Goal: Task Accomplishment & Management: Complete application form

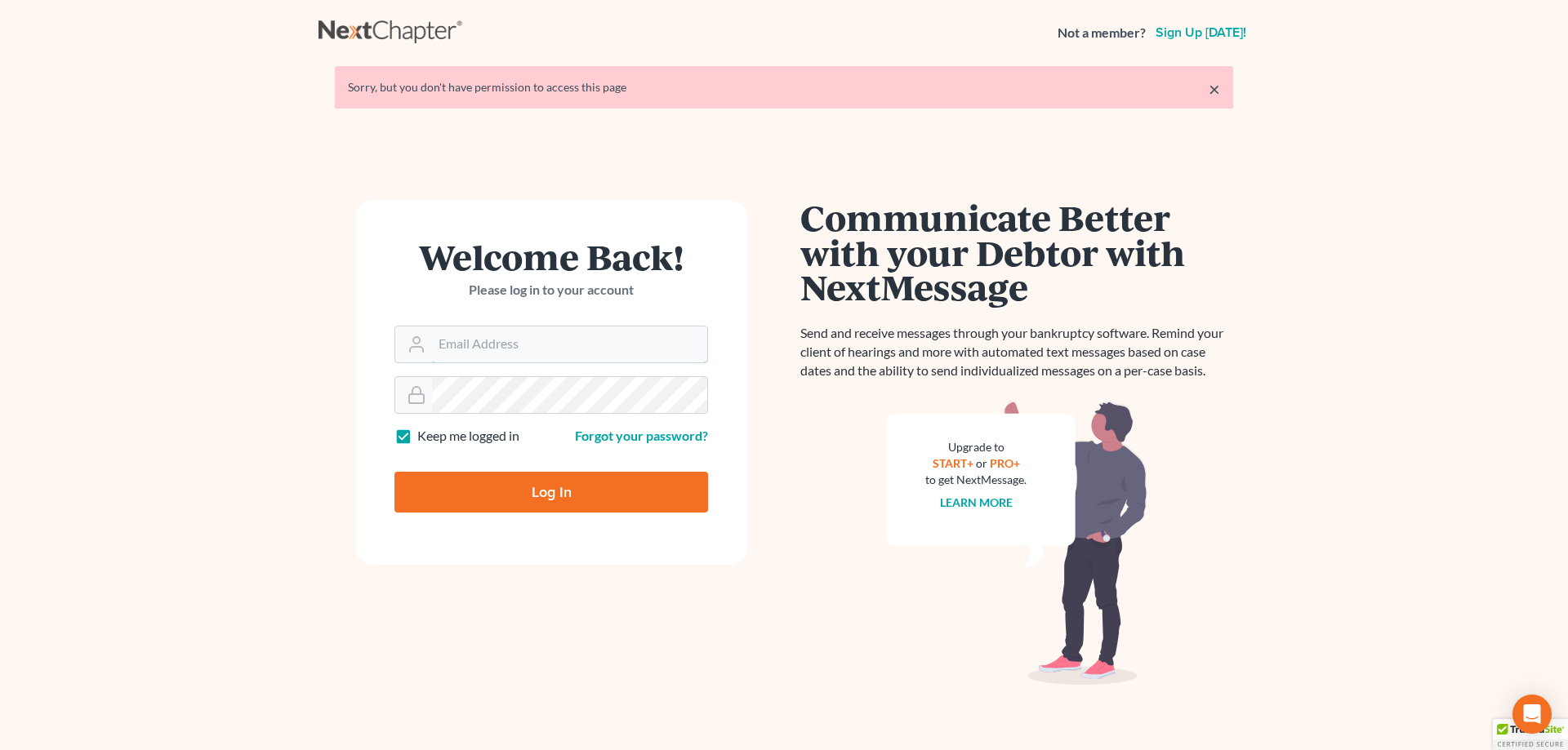
type input "[EMAIL_ADDRESS][DOMAIN_NAME]"
click at [546, 487] on input "Log In" at bounding box center [551, 492] width 313 height 41
type input "Thinking..."
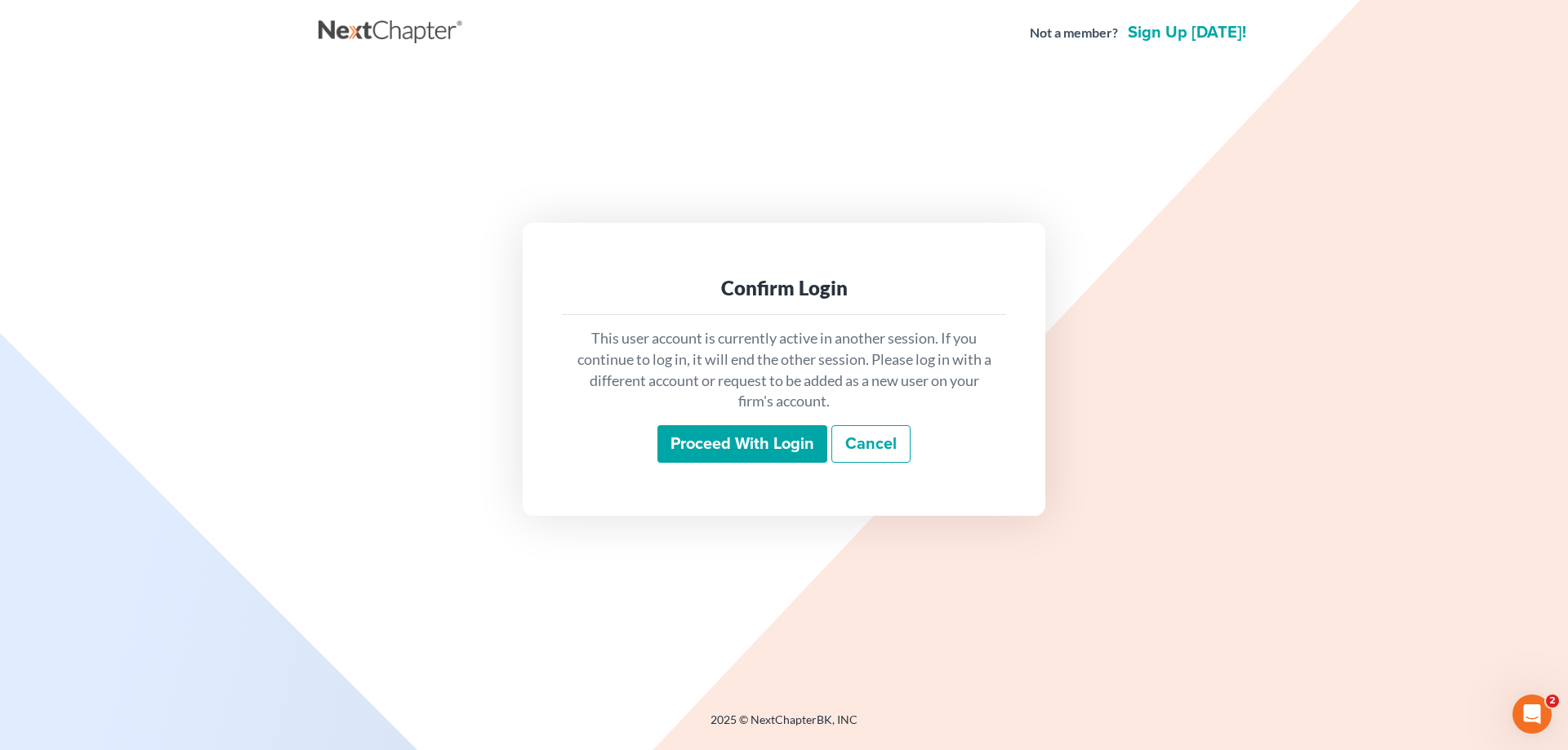
click at [741, 448] on input "Proceed with login" at bounding box center [742, 444] width 170 height 37
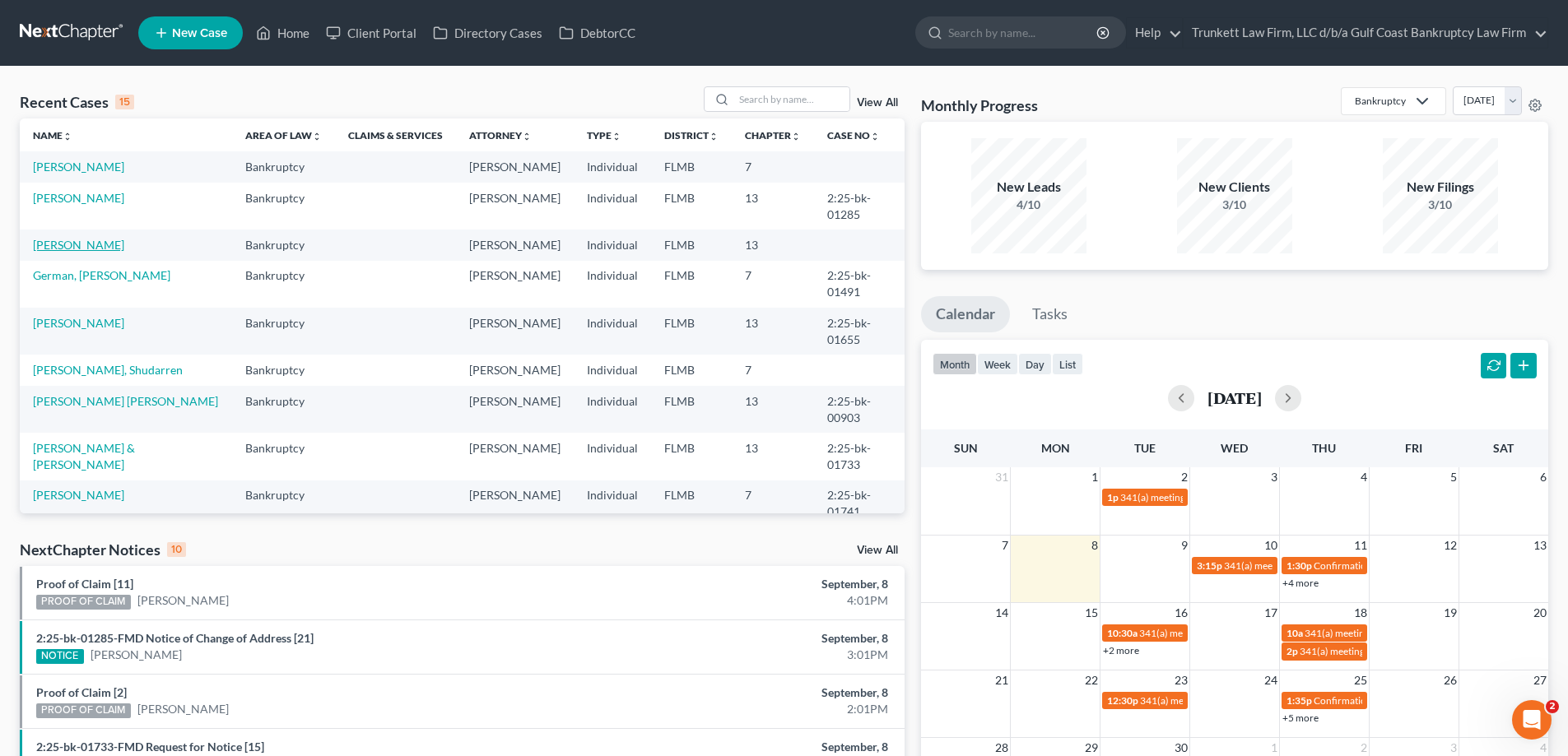
click at [89, 252] on link "Alvarez, Dunia" at bounding box center [79, 245] width 91 height 14
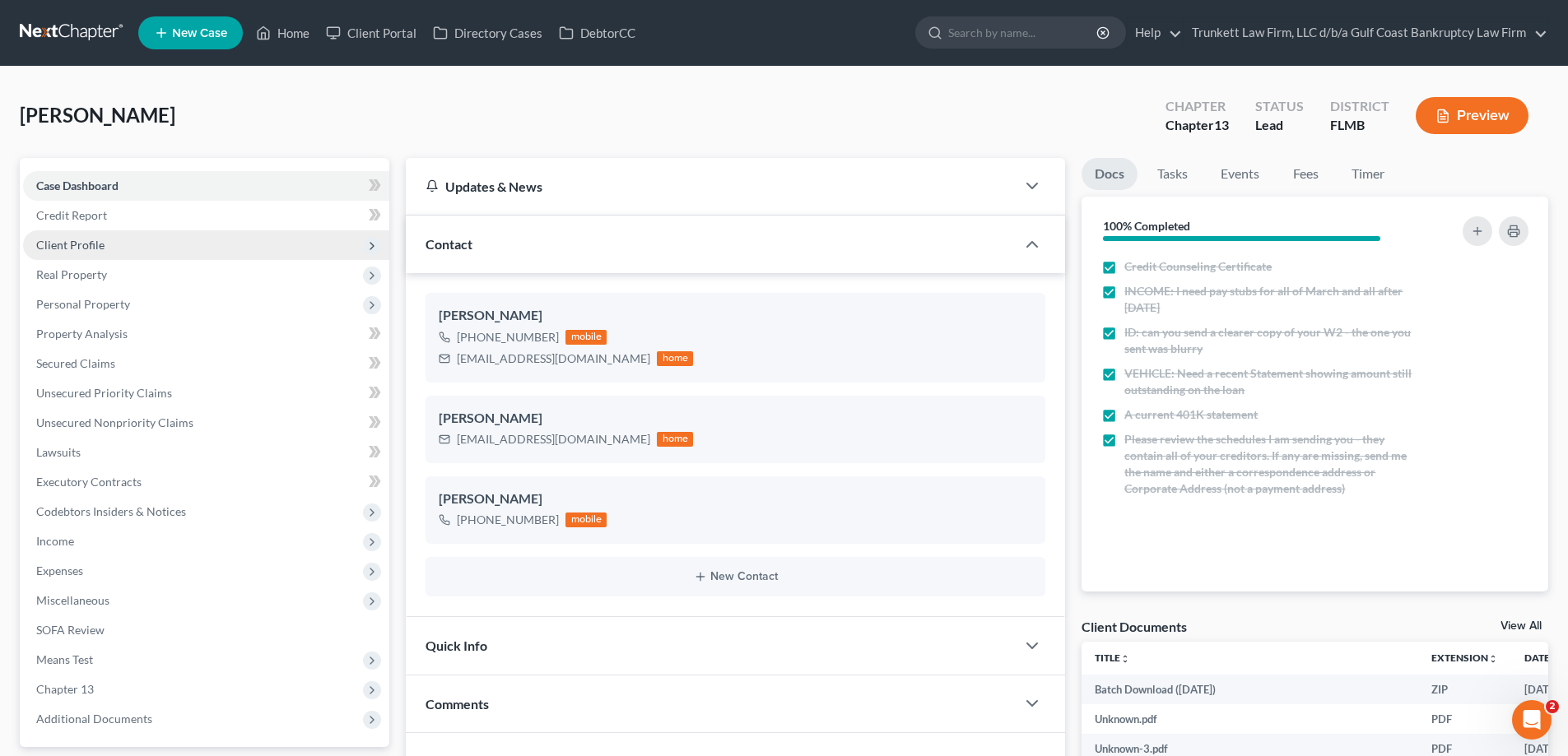
click at [104, 243] on span "Client Profile" at bounding box center [206, 245] width 366 height 30
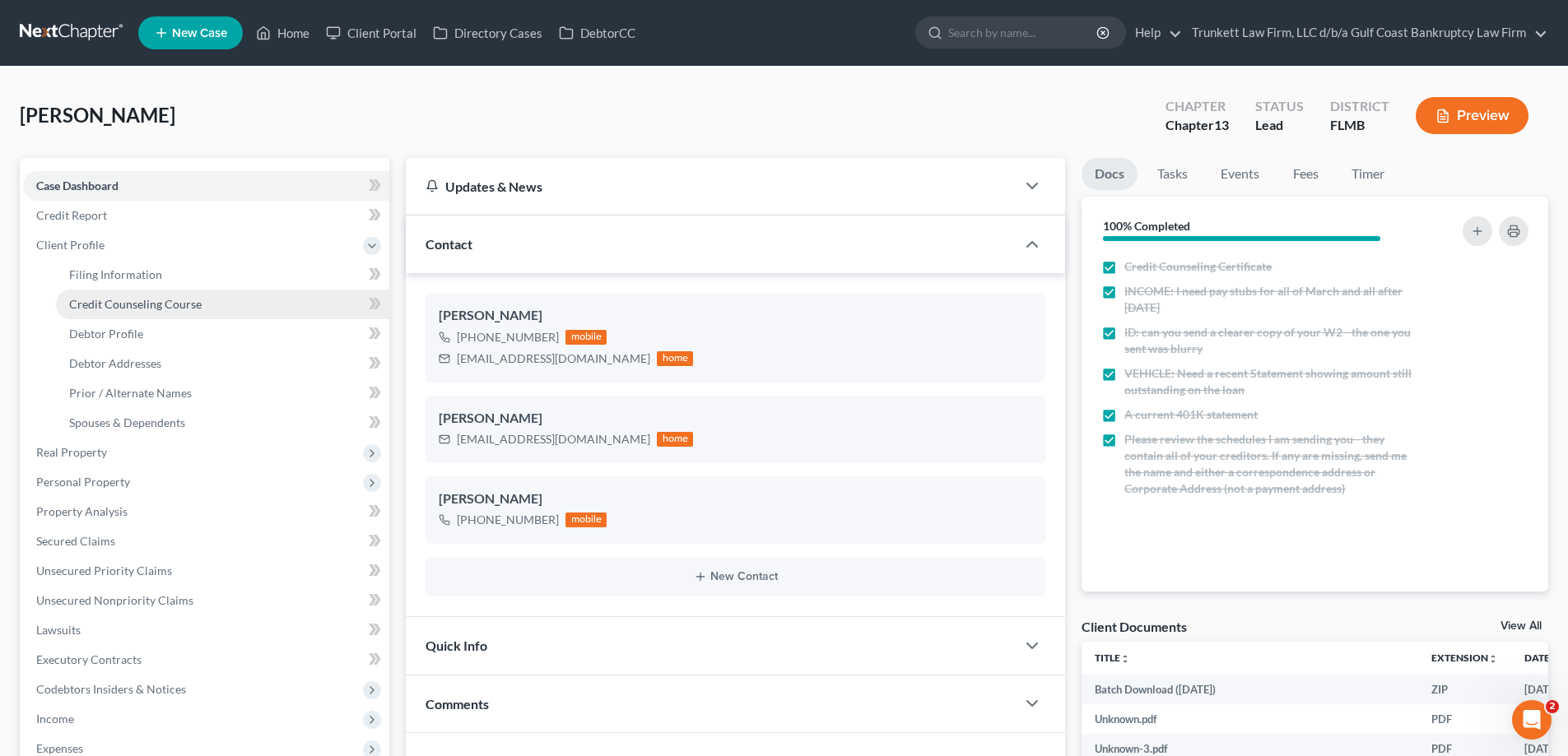
click at [148, 309] on span "Credit Counseling Course" at bounding box center [135, 304] width 133 height 14
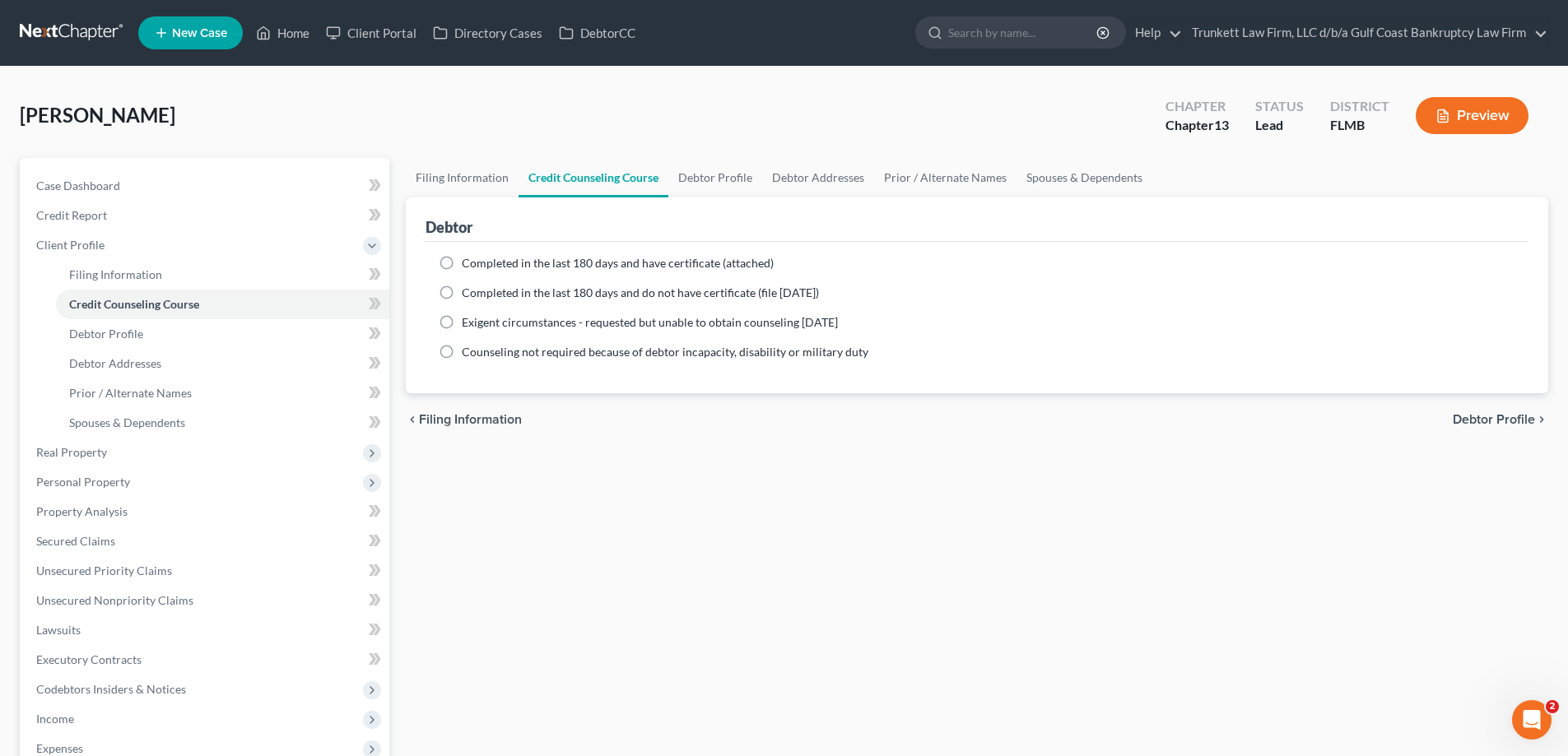
click at [462, 264] on label "Completed in the last 180 days and have certificate (attached)" at bounding box center [618, 263] width 312 height 16
click at [468, 264] on input "Completed in the last 180 days and have certificate (attached)" at bounding box center [474, 260] width 11 height 11
radio input "true"
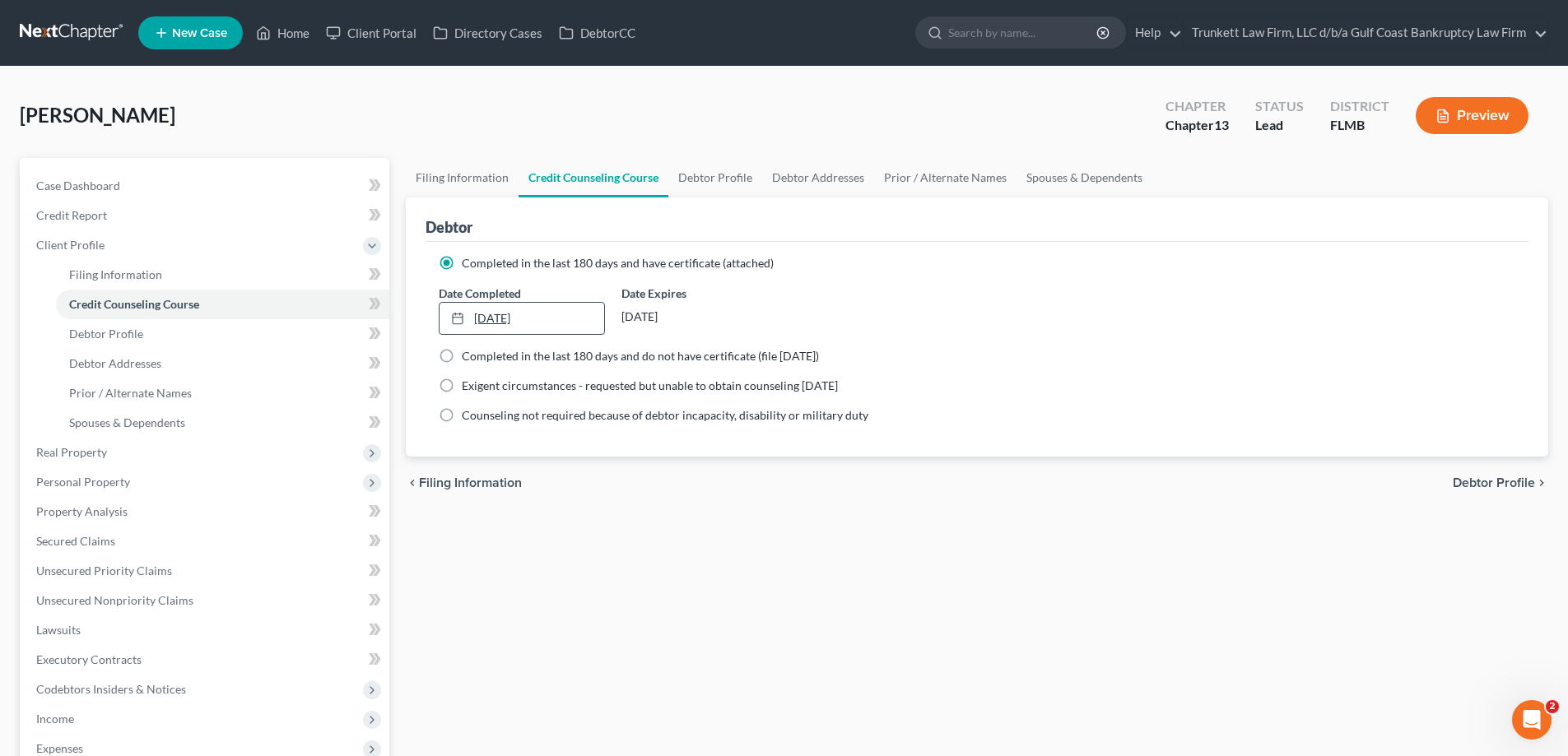
click at [484, 312] on link "9/8/2025" at bounding box center [521, 318] width 164 height 31
click at [122, 333] on span "Debtor Profile" at bounding box center [106, 334] width 74 height 14
select select "0"
select select "2"
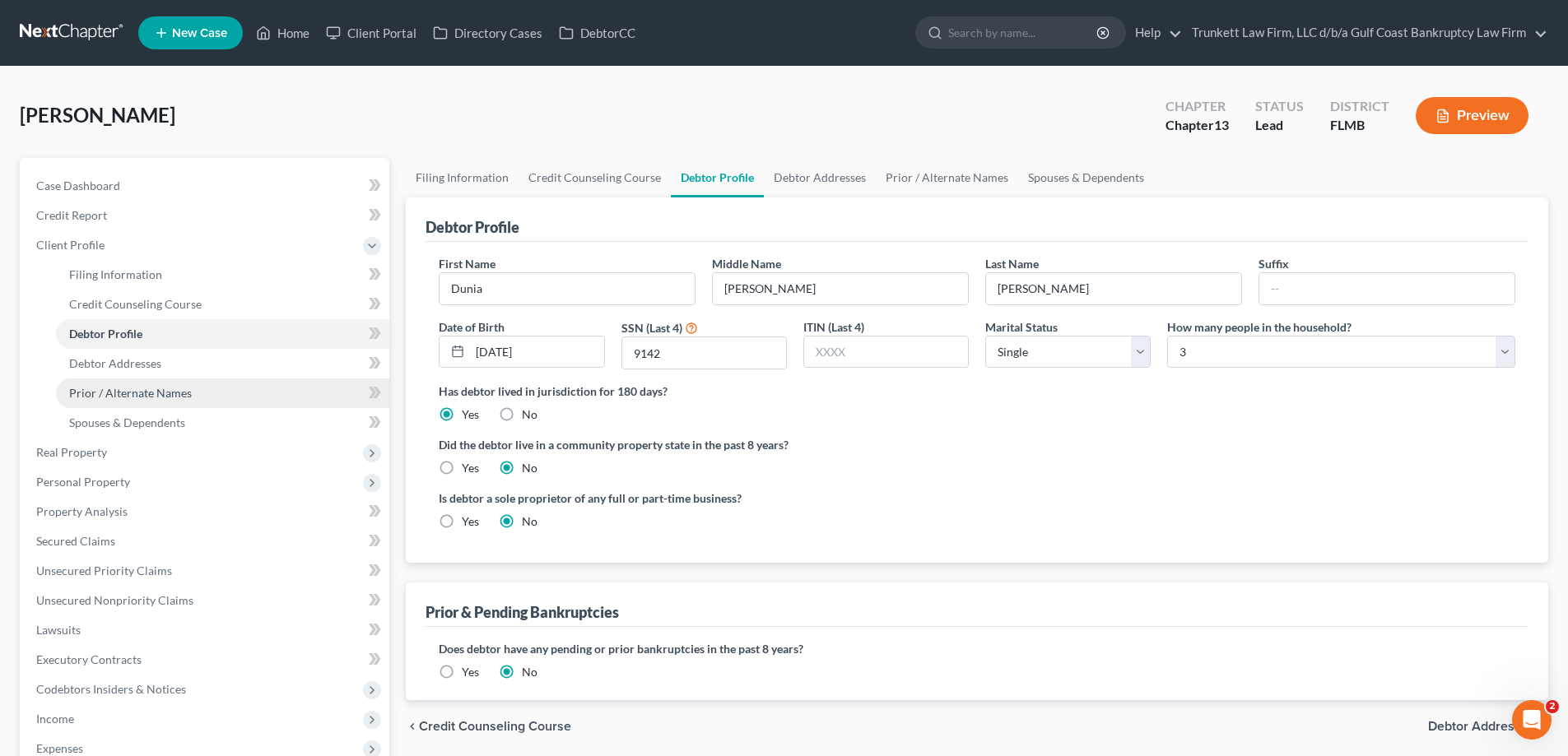
click at [136, 404] on link "Prior / Alternate Names" at bounding box center [222, 393] width 334 height 30
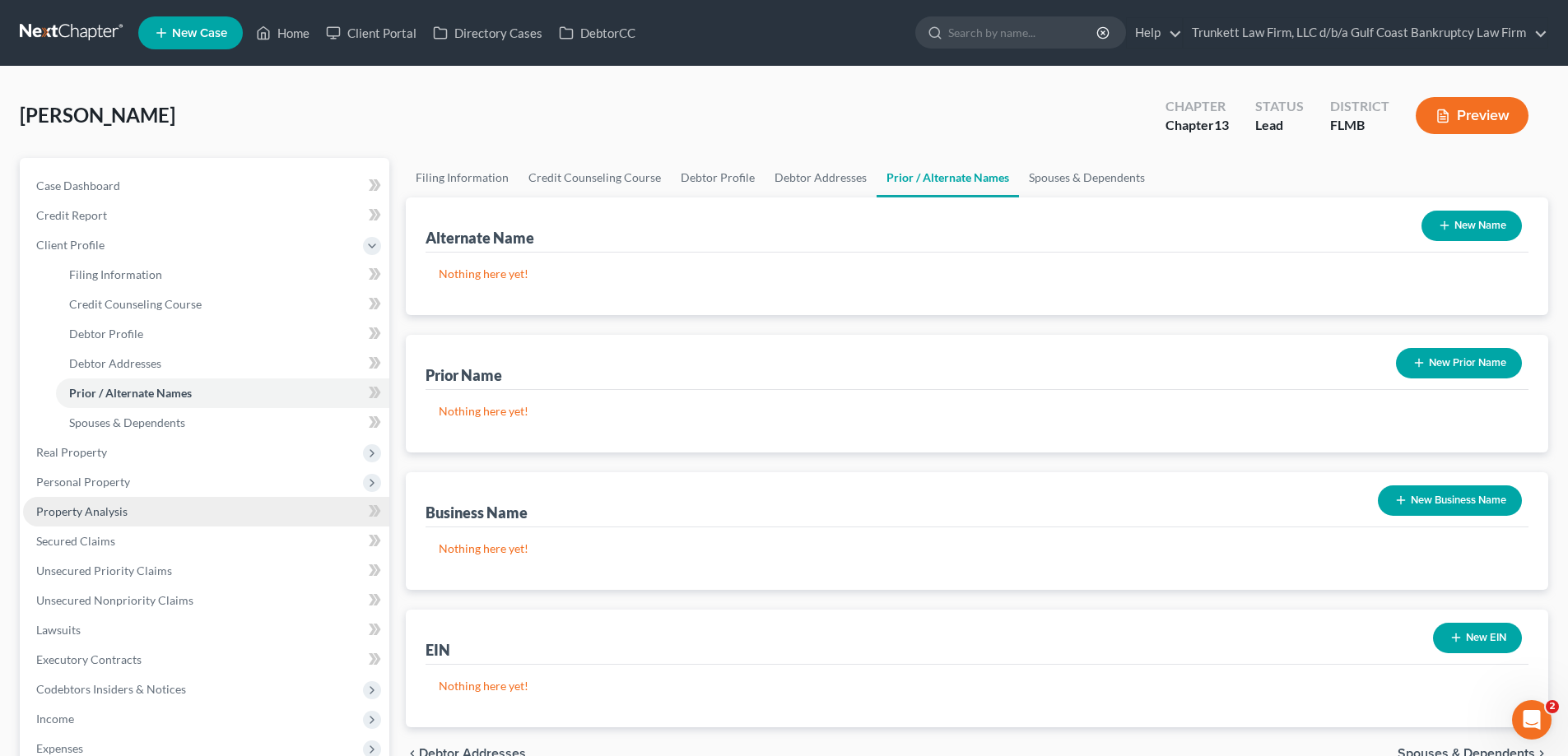
click at [116, 512] on span "Property Analysis" at bounding box center [82, 511] width 91 height 14
